Goal: Task Accomplishment & Management: Use online tool/utility

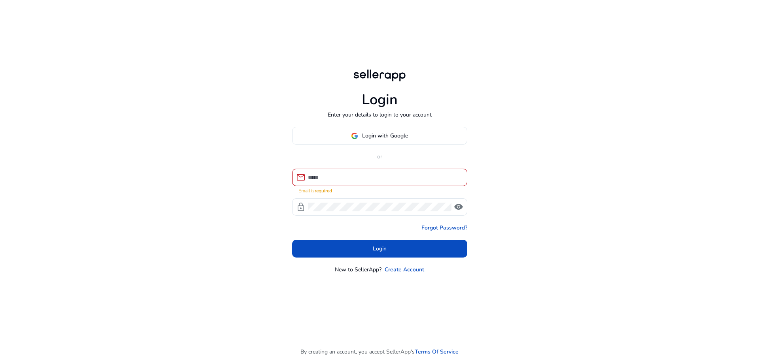
type input "**********"
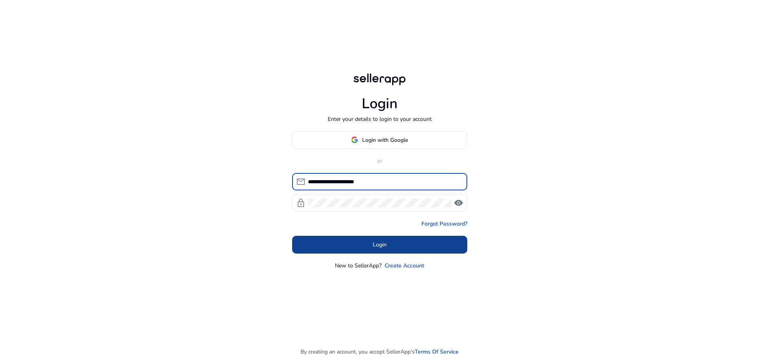
click at [387, 241] on span at bounding box center [379, 244] width 175 height 19
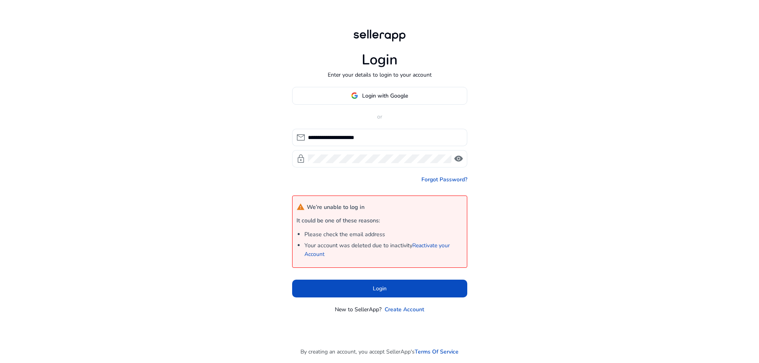
click at [380, 164] on div at bounding box center [380, 158] width 144 height 17
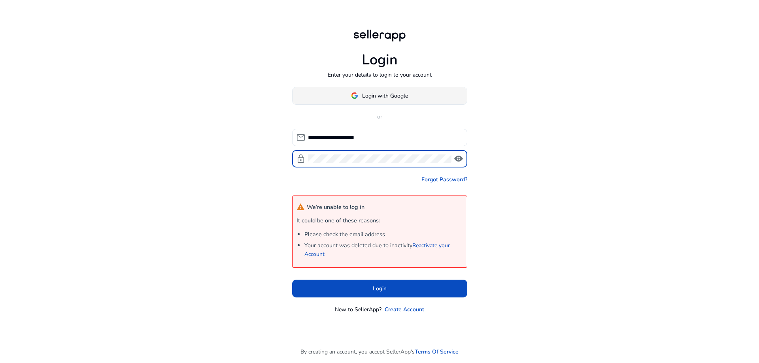
click at [393, 98] on span "Login with Google" at bounding box center [385, 96] width 46 height 8
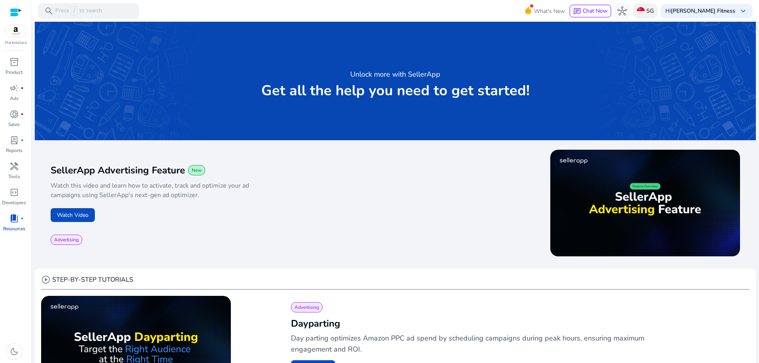
click at [645, 8] on img at bounding box center [641, 11] width 8 height 8
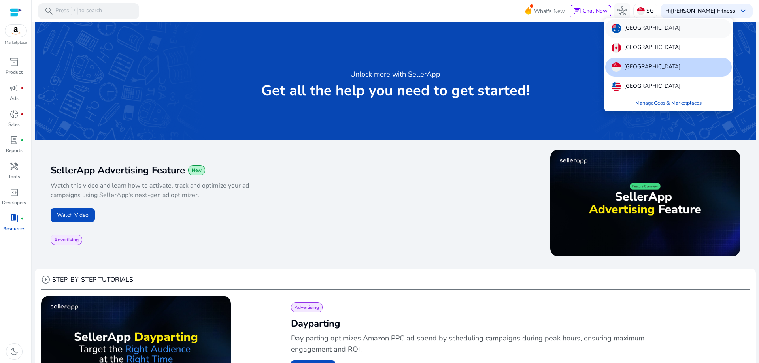
click at [656, 27] on div "[GEOGRAPHIC_DATA]" at bounding box center [668, 28] width 127 height 19
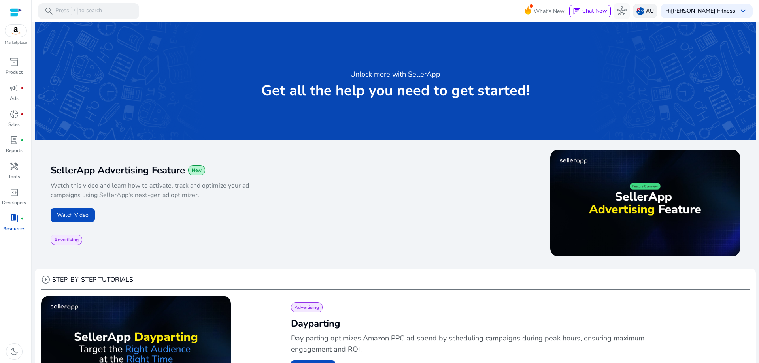
click at [657, 10] on div "AU" at bounding box center [645, 11] width 25 height 15
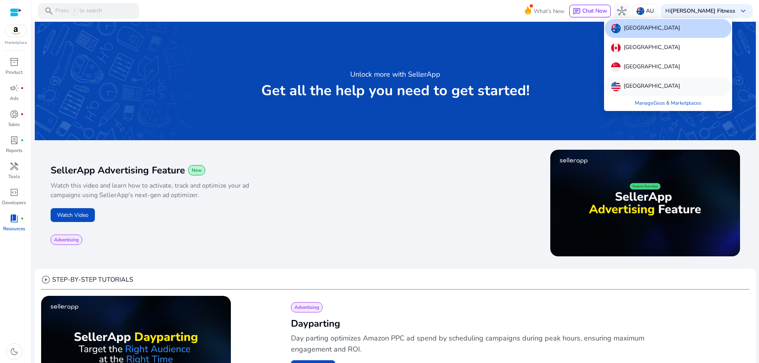
click at [661, 84] on div "[GEOGRAPHIC_DATA]" at bounding box center [668, 86] width 127 height 19
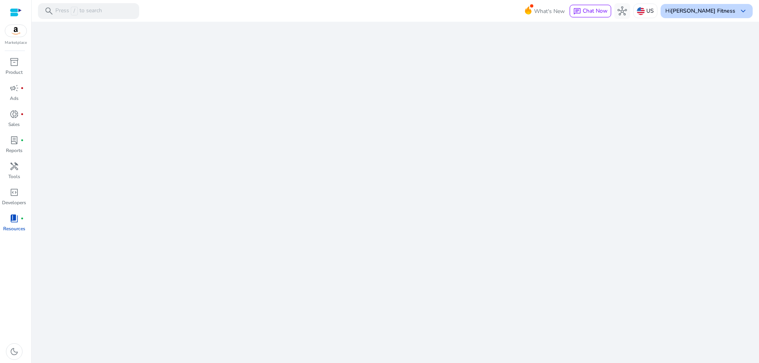
click at [722, 9] on b "[PERSON_NAME] Fitness" at bounding box center [703, 11] width 64 height 8
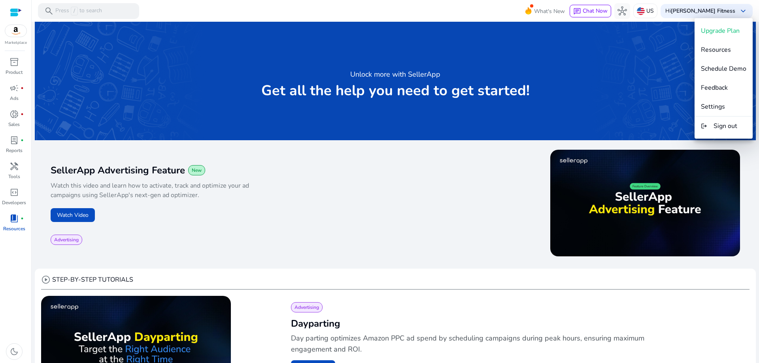
drag, startPoint x: 722, startPoint y: 9, endPoint x: 476, endPoint y: 10, distance: 245.1
click at [476, 10] on div at bounding box center [379, 181] width 759 height 363
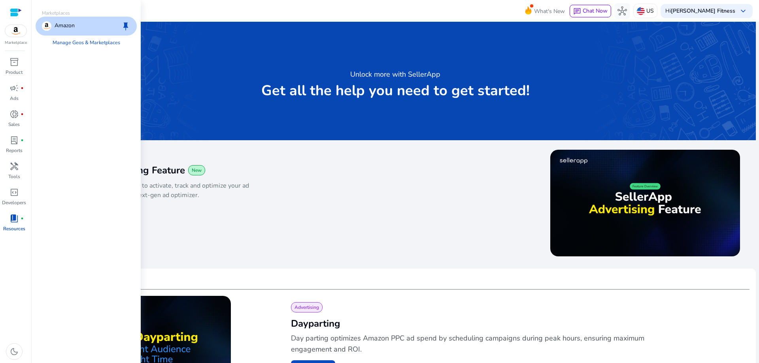
click at [18, 32] on img at bounding box center [15, 31] width 21 height 12
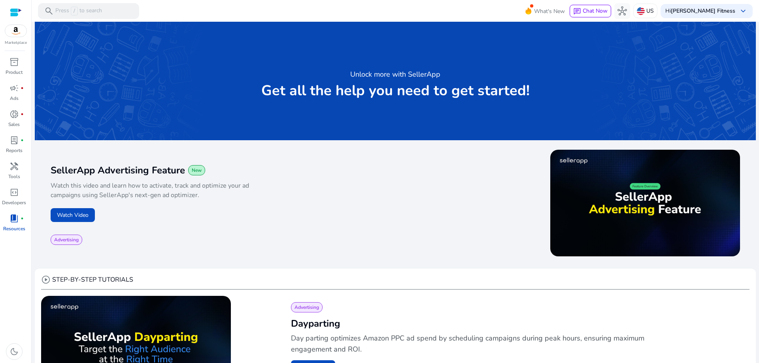
click at [261, 188] on p "Watch this video and learn how to activate, track and optimize your ad campaign…" at bounding box center [166, 190] width 230 height 19
click at [28, 60] on div "inventory_2 Product campaign fiber_manual_record Ads donut_small fiber_manual_r…" at bounding box center [15, 210] width 31 height 308
click at [24, 62] on div "inventory_2" at bounding box center [14, 62] width 22 height 13
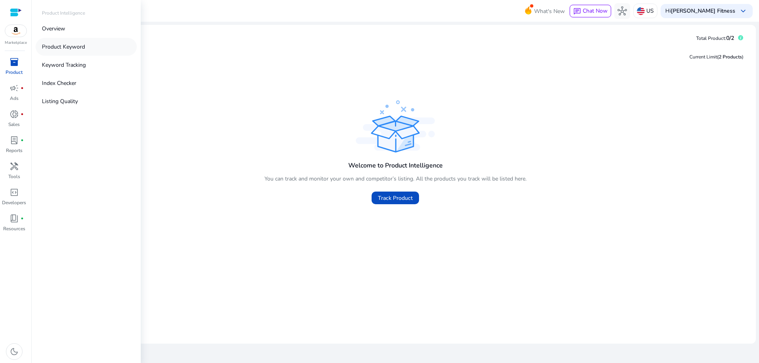
click at [85, 48] on link "Product Keyword" at bounding box center [86, 47] width 101 height 18
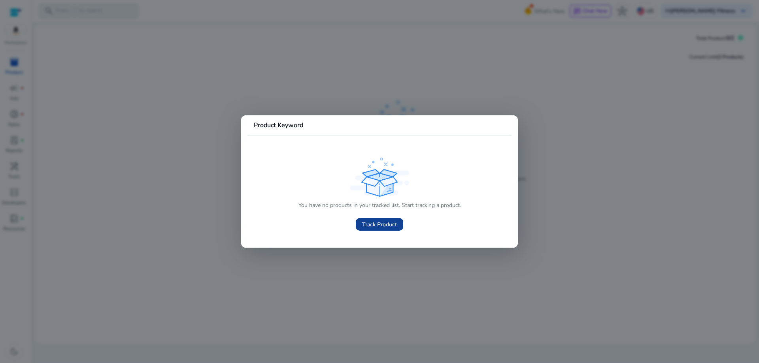
click at [377, 225] on span "Track Product" at bounding box center [379, 225] width 35 height 8
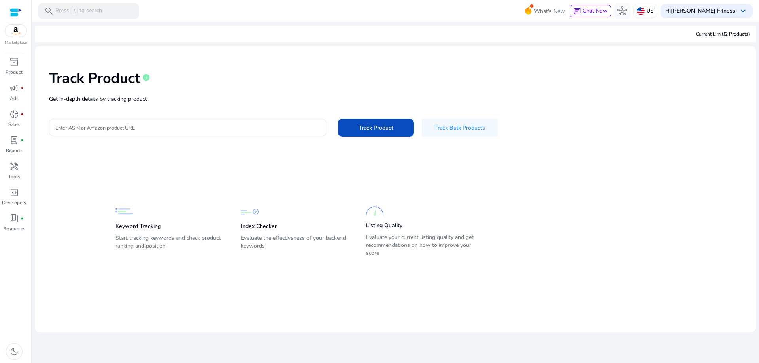
click at [190, 117] on div "Track Product info Get in-depth details by tracking product Enter ASIN or Amazo…" at bounding box center [395, 103] width 708 height 100
click at [188, 123] on input "Enter ASIN or Amazon product URL" at bounding box center [187, 127] width 264 height 9
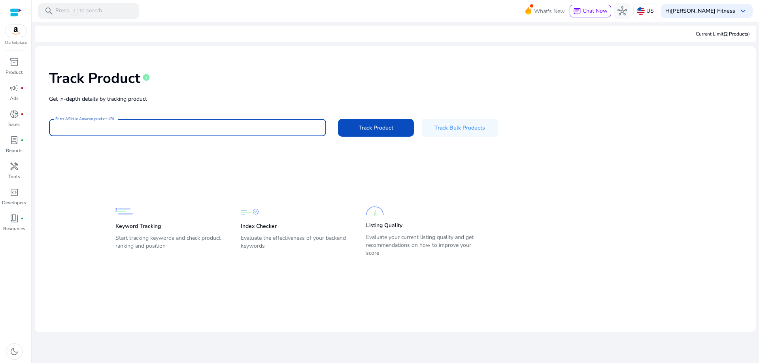
click at [294, 127] on input "Enter ASIN or Amazon product URL" at bounding box center [187, 127] width 264 height 9
paste input "**********"
type input "**********"
click at [360, 125] on span "Track Product" at bounding box center [376, 128] width 35 height 8
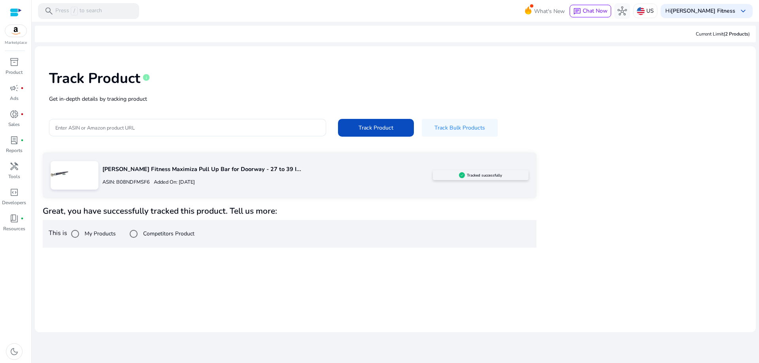
click at [90, 232] on label "My Products" at bounding box center [99, 234] width 33 height 8
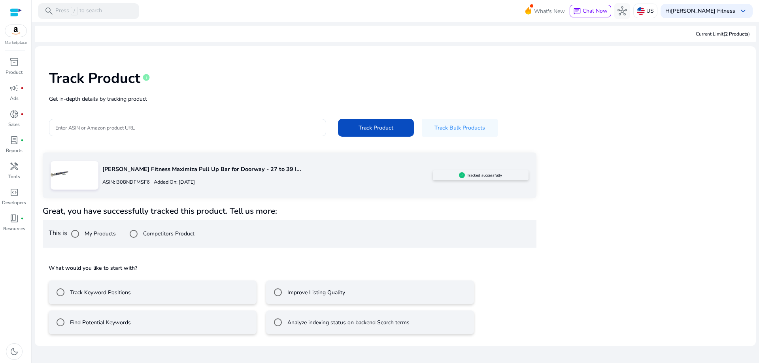
click at [112, 292] on label "Track Keyword Positions" at bounding box center [99, 293] width 62 height 8
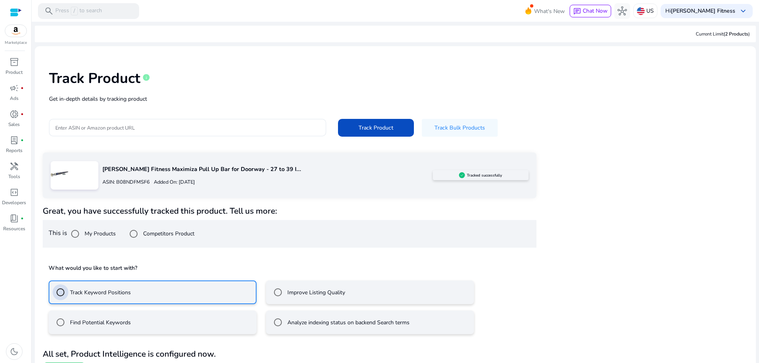
scroll to position [18, 0]
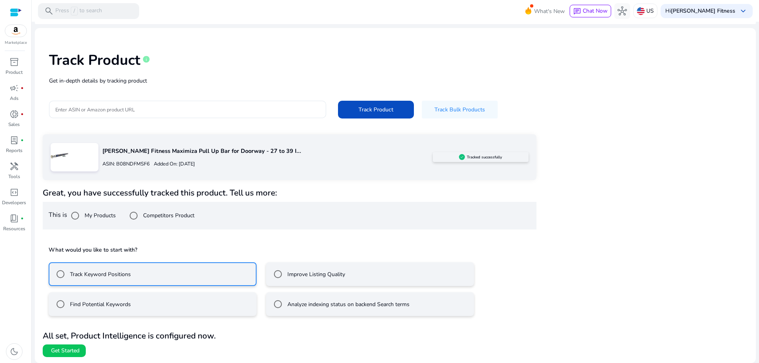
click at [122, 304] on label "Find Potential Keywords" at bounding box center [99, 304] width 62 height 8
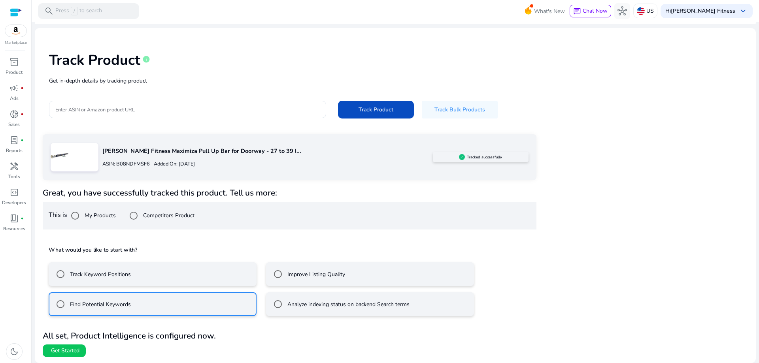
click at [123, 278] on label "Track Keyword Positions" at bounding box center [99, 274] width 62 height 8
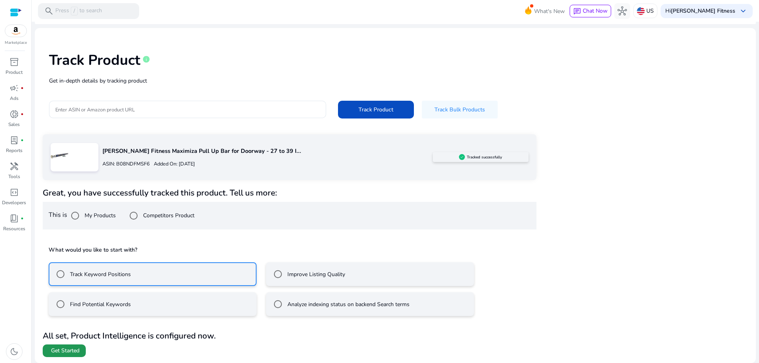
click at [68, 351] on span "Get Started" at bounding box center [65, 351] width 28 height 8
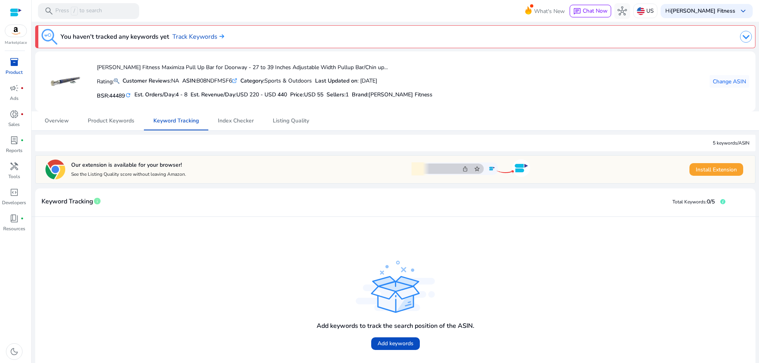
scroll to position [36, 0]
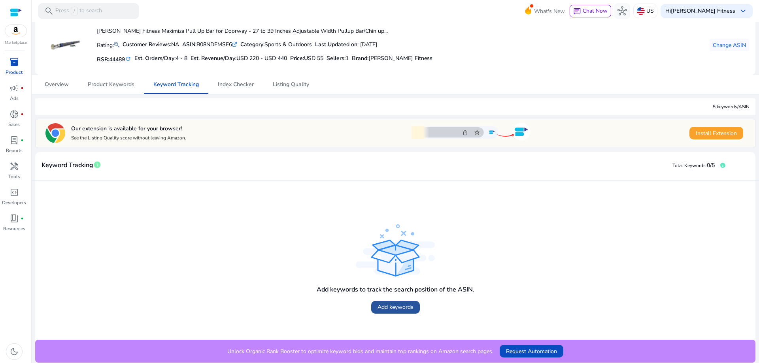
click at [399, 310] on span "Add keywords" at bounding box center [396, 307] width 36 height 8
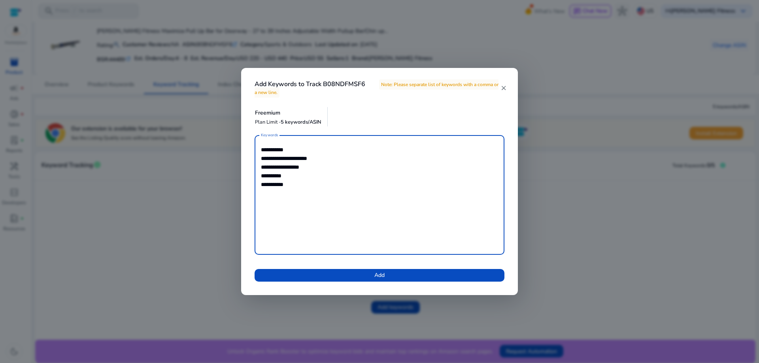
drag, startPoint x: 323, startPoint y: 159, endPoint x: 256, endPoint y: 159, distance: 67.2
click at [256, 159] on div "**********" at bounding box center [380, 195] width 250 height 120
click at [327, 182] on textarea "**********" at bounding box center [379, 195] width 237 height 112
click at [295, 192] on textarea "**********" at bounding box center [379, 195] width 237 height 112
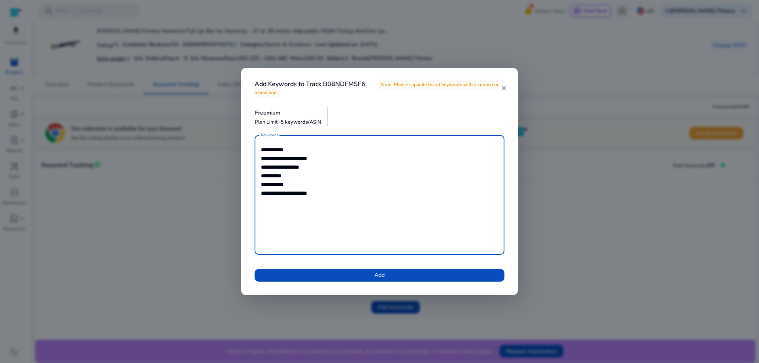
type textarea "**********"
click at [323, 195] on textarea "**********" at bounding box center [379, 195] width 237 height 112
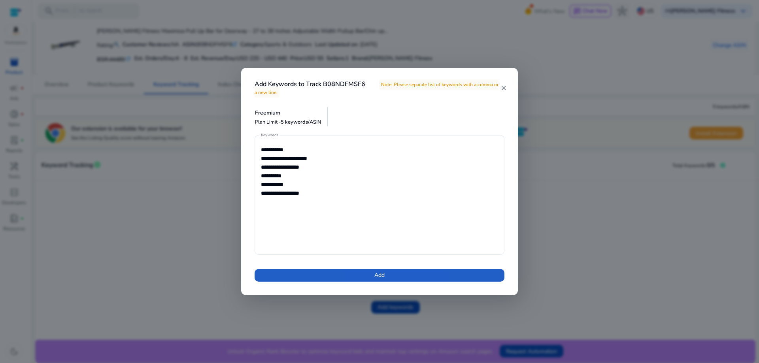
click at [374, 275] on button "Add" at bounding box center [380, 275] width 250 height 13
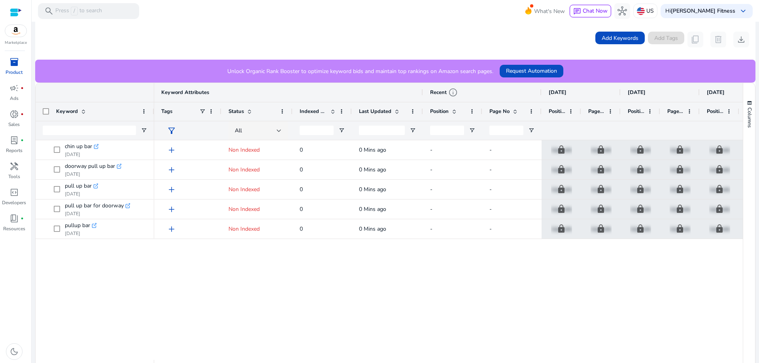
scroll to position [0, 0]
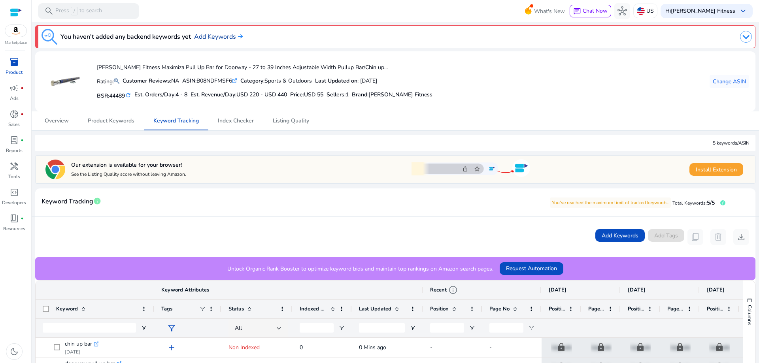
click at [223, 36] on link "Add Keywords" at bounding box center [218, 36] width 49 height 9
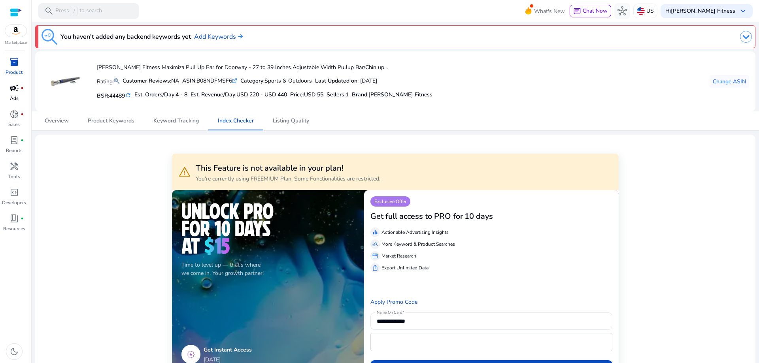
click at [16, 92] on span "campaign" at bounding box center [13, 87] width 9 height 9
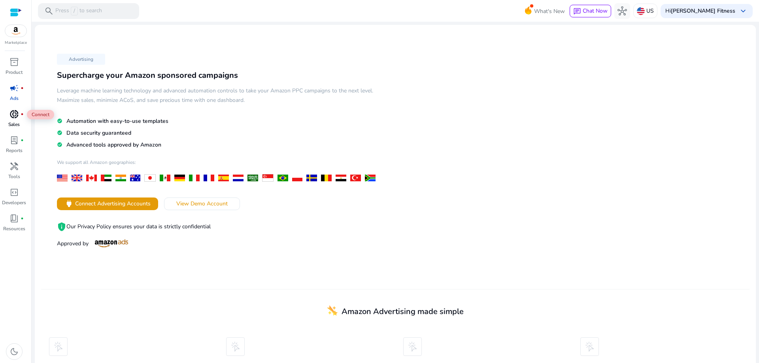
click at [15, 117] on span "donut_small" at bounding box center [13, 114] width 9 height 9
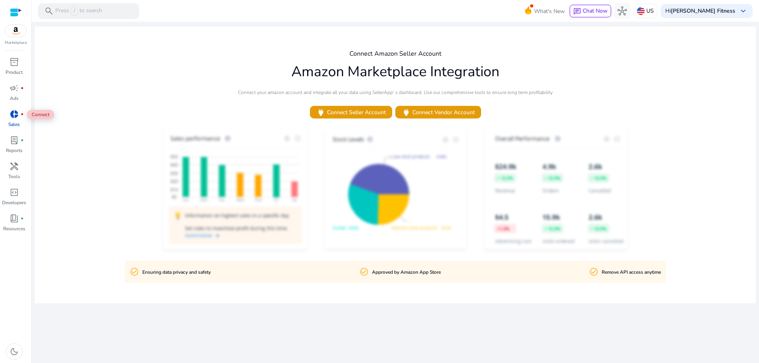
click at [15, 117] on span "donut_small" at bounding box center [13, 114] width 9 height 9
click at [16, 151] on p "Reports" at bounding box center [14, 150] width 17 height 7
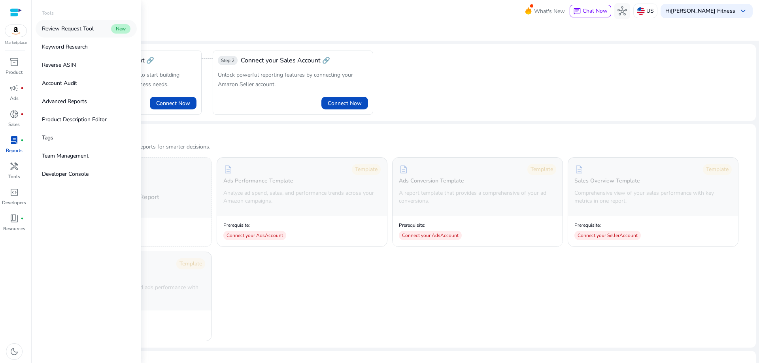
click at [60, 26] on p "Review Request Tool" at bounding box center [68, 29] width 52 height 8
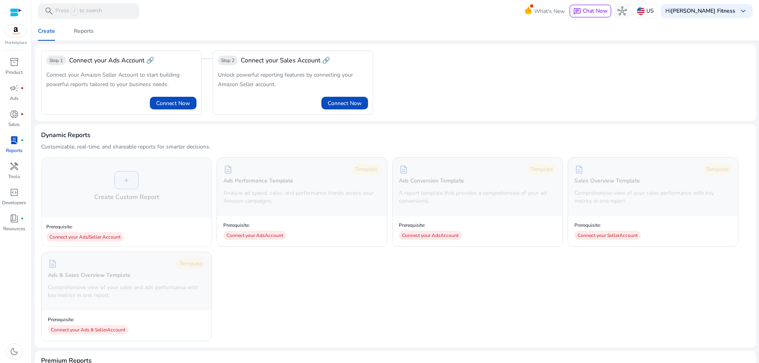
click at [487, 94] on div "Step 1 Connect your Ads Account 🔗 Connect your Amazon Seller Account to start b…" at bounding box center [395, 83] width 708 height 64
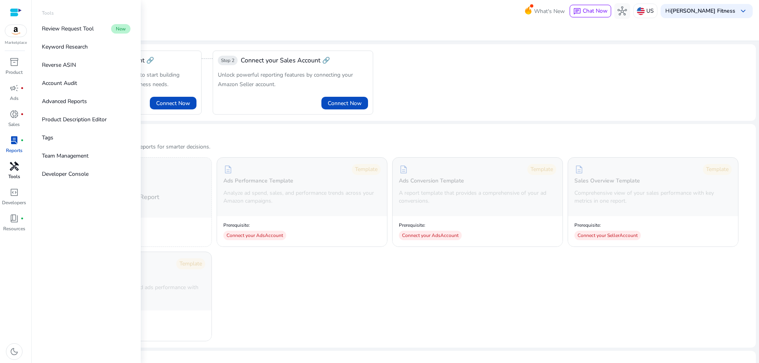
click at [13, 170] on span "handyman" at bounding box center [13, 166] width 9 height 9
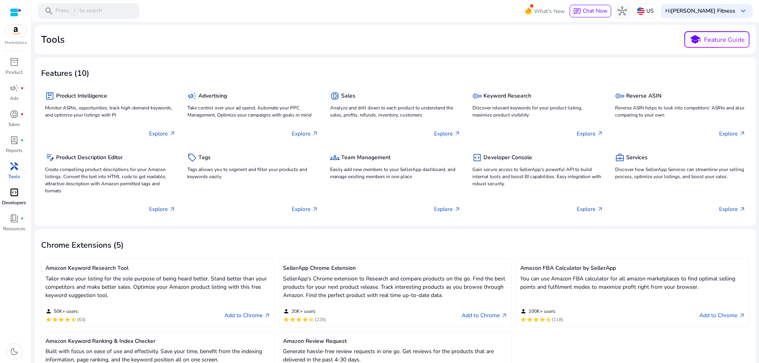
click at [16, 199] on link "code_blocks Developers" at bounding box center [14, 199] width 28 height 26
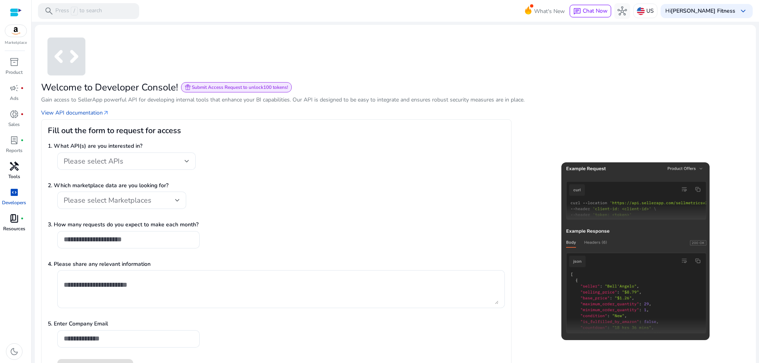
click at [20, 216] on div "book_4 fiber_manual_record" at bounding box center [14, 218] width 22 height 13
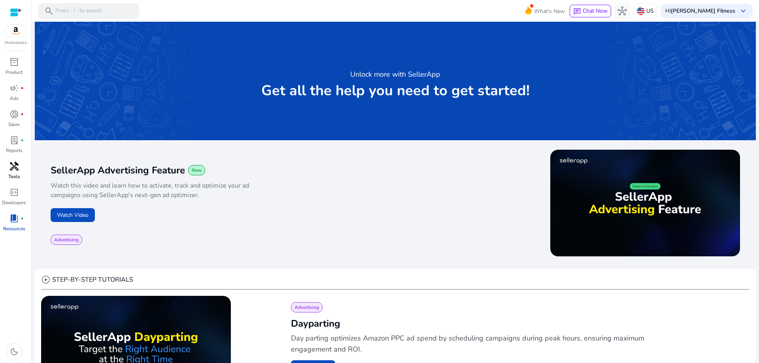
drag, startPoint x: 20, startPoint y: 216, endPoint x: 529, endPoint y: 118, distance: 518.9
click at [529, 118] on div "Unlock more with SellerApp Get all the help you need to get started!" at bounding box center [395, 81] width 721 height 119
click at [627, 12] on span "hub" at bounding box center [622, 10] width 9 height 9
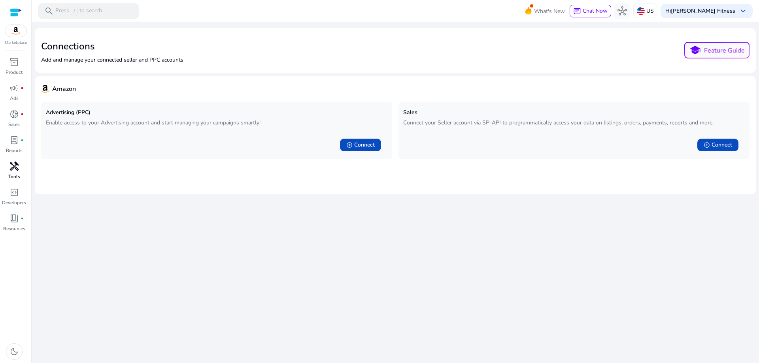
drag, startPoint x: 643, startPoint y: 12, endPoint x: 362, endPoint y: 22, distance: 281.7
click at [362, 22] on div at bounding box center [395, 23] width 727 height 2
click at [17, 68] on div "inventory_2" at bounding box center [14, 62] width 22 height 13
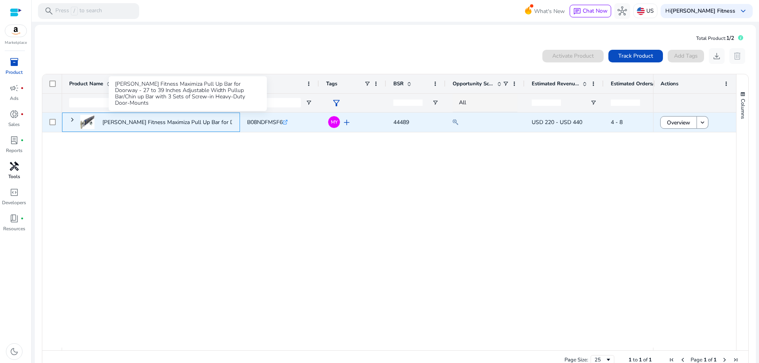
click at [162, 126] on p "[PERSON_NAME] Fitness Maximiza Pull Up Bar for Doorway - 27 to 39 Inches..." at bounding box center [201, 122] width 198 height 16
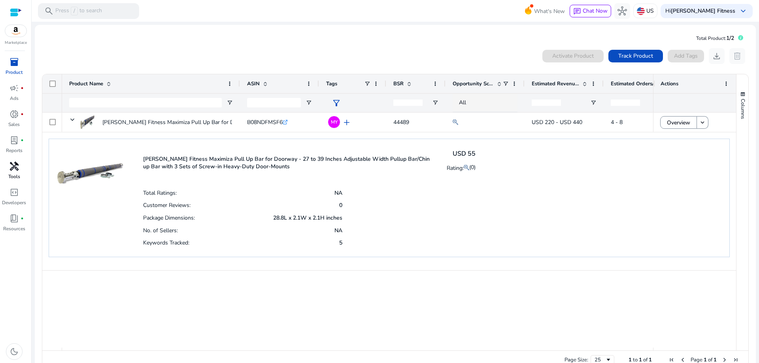
click at [419, 235] on div "Total Ratings: NA Customer Reviews: 0 Package Dimensions: 28.8L x 2.1W x 2.1H i…" at bounding box center [309, 218] width 332 height 62
click at [404, 220] on div "Total Ratings: NA Customer Reviews: 0 Package Dimensions: 28.8L x 2.1W x 2.1H i…" at bounding box center [309, 218] width 332 height 62
click at [19, 119] on span "donut_small" at bounding box center [13, 114] width 9 height 9
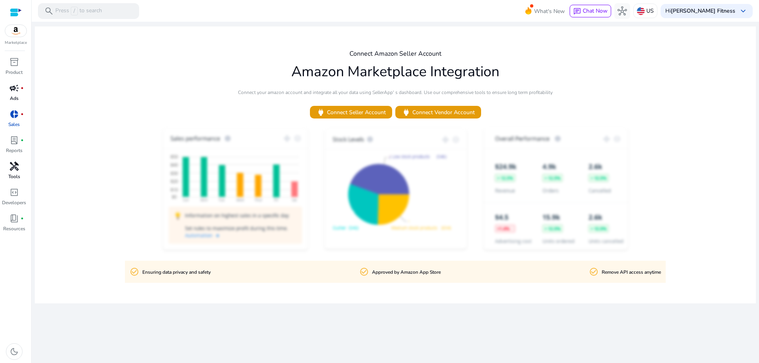
click at [12, 85] on span "campaign" at bounding box center [13, 87] width 9 height 9
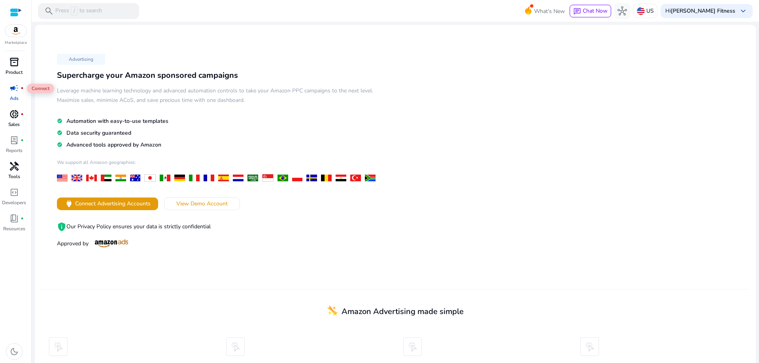
click at [16, 67] on span "inventory_2" at bounding box center [13, 61] width 9 height 9
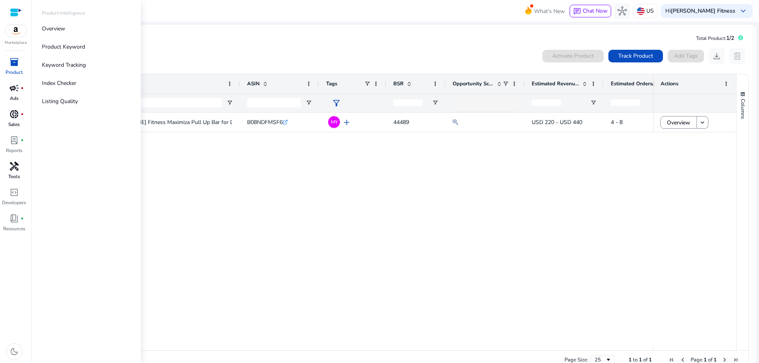
click at [15, 89] on span "campaign" at bounding box center [13, 87] width 9 height 9
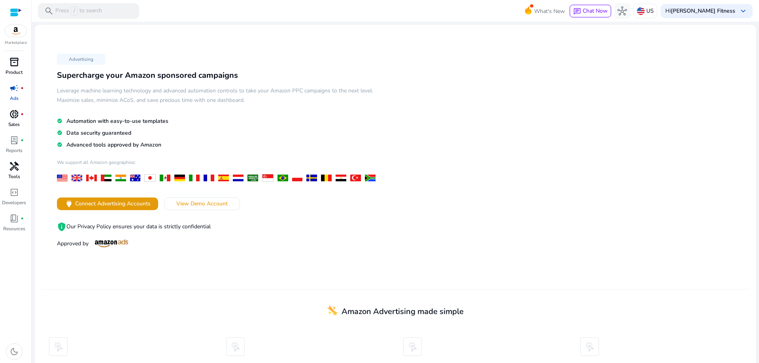
click at [18, 64] on span "inventory_2" at bounding box center [13, 61] width 9 height 9
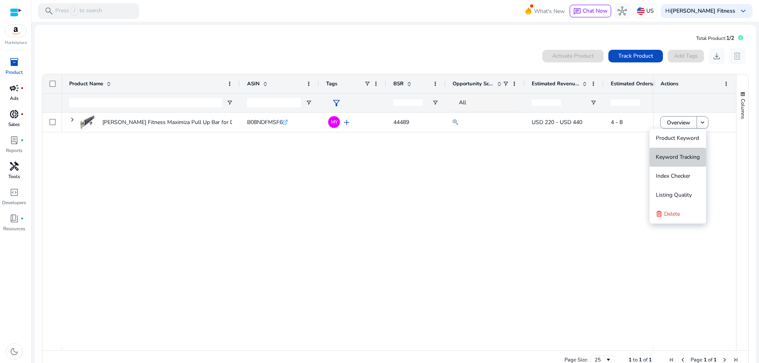
click at [684, 158] on span "Keyword Tracking" at bounding box center [678, 157] width 44 height 8
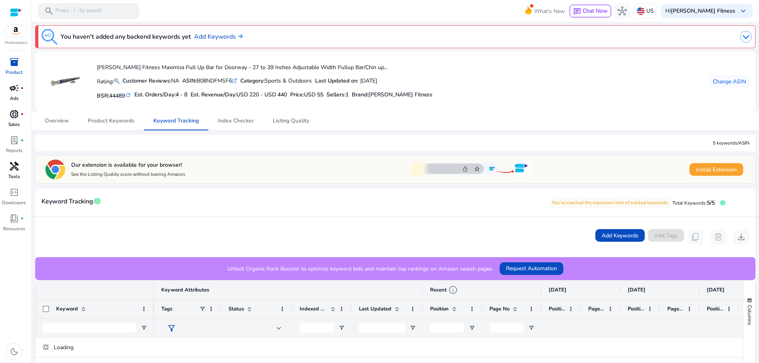
drag, startPoint x: 684, startPoint y: 158, endPoint x: 502, endPoint y: 82, distance: 196.7
click at [502, 82] on div "[PERSON_NAME] Fitness Maximiza Pull Up Bar for Doorway - 27 to 39 Inches Adjust…" at bounding box center [396, 81] width 708 height 47
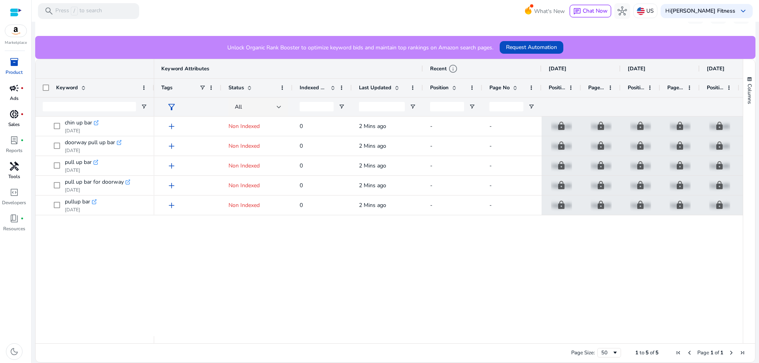
scroll to position [182, 0]
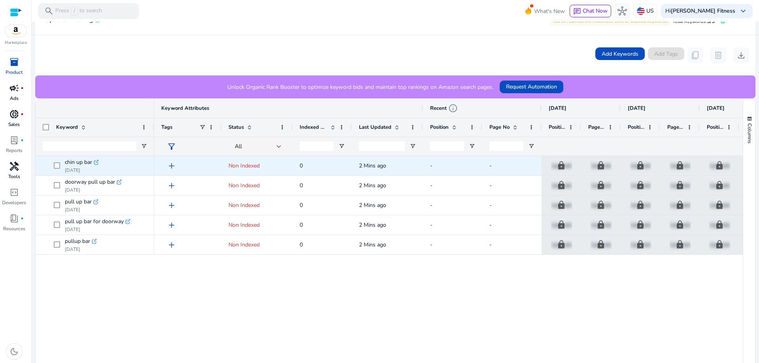
click at [171, 168] on span "add" at bounding box center [171, 165] width 9 height 9
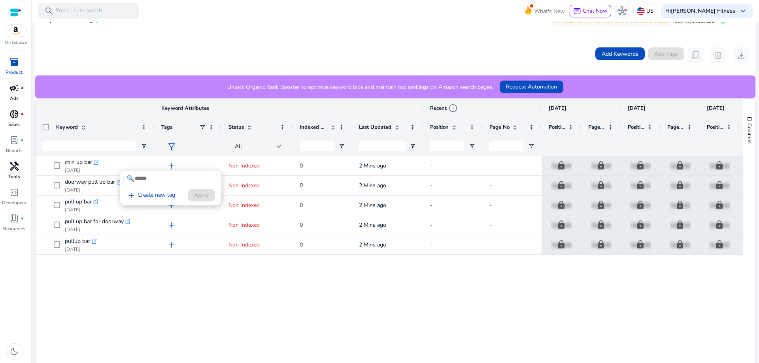
click at [230, 165] on div at bounding box center [379, 181] width 759 height 363
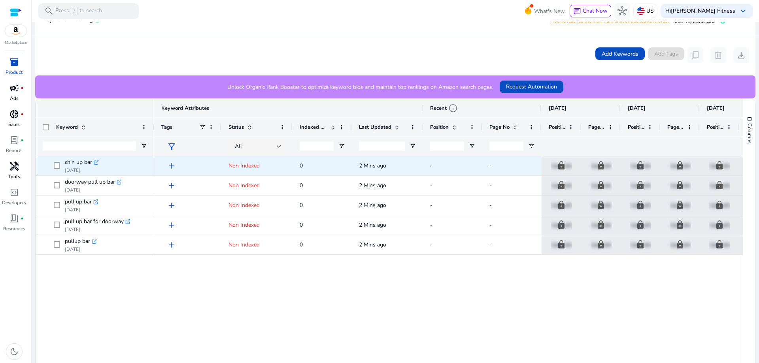
click at [251, 165] on span "Non Indexed" at bounding box center [244, 166] width 31 height 8
click at [249, 165] on span "Non Indexed" at bounding box center [244, 166] width 31 height 8
click at [97, 162] on icon at bounding box center [97, 161] width 3 height 3
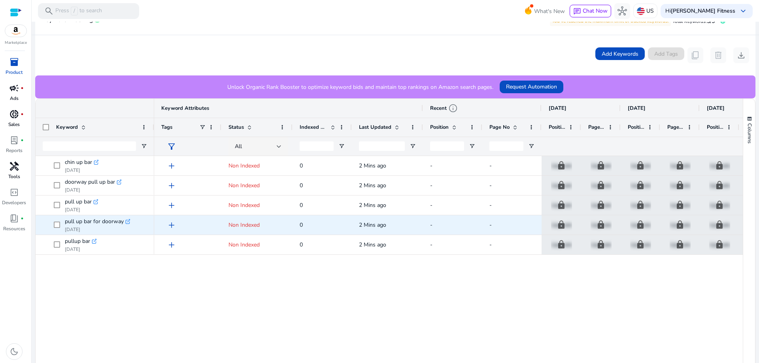
click at [128, 220] on icon ".st0{fill:#2c8af8}" at bounding box center [128, 222] width 6 height 6
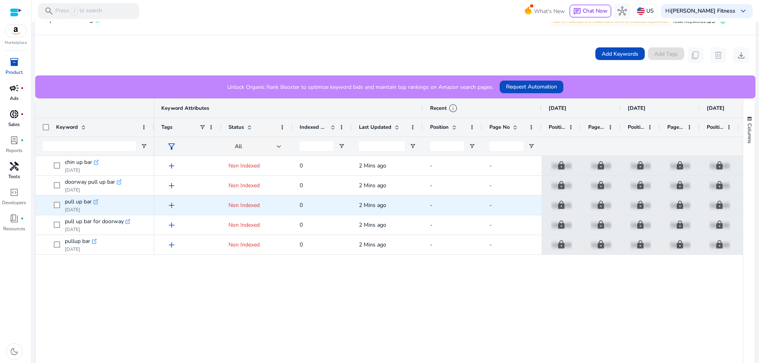
click at [96, 203] on icon ".st0{fill:#2c8af8}" at bounding box center [96, 202] width 6 height 6
